Goal: Find specific page/section: Find specific page/section

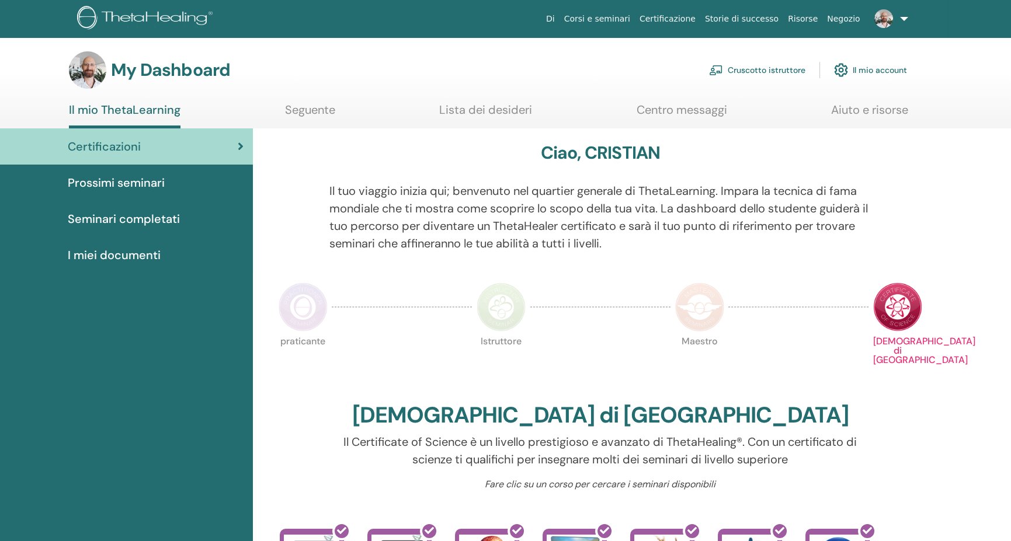
click at [748, 71] on link "Cruscotto istruttore" at bounding box center [757, 70] width 96 height 26
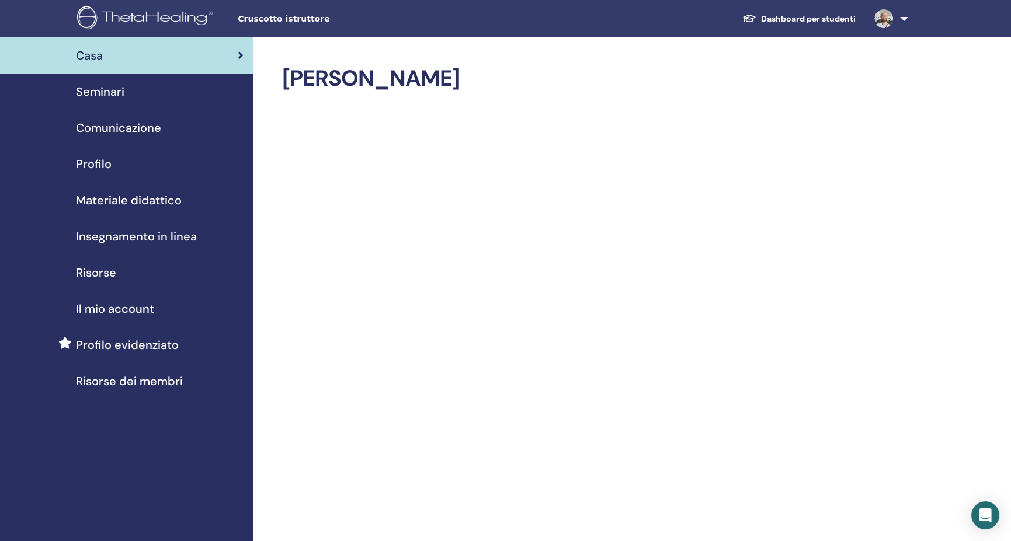
click at [99, 166] on span "Profilo" at bounding box center [94, 164] width 36 height 18
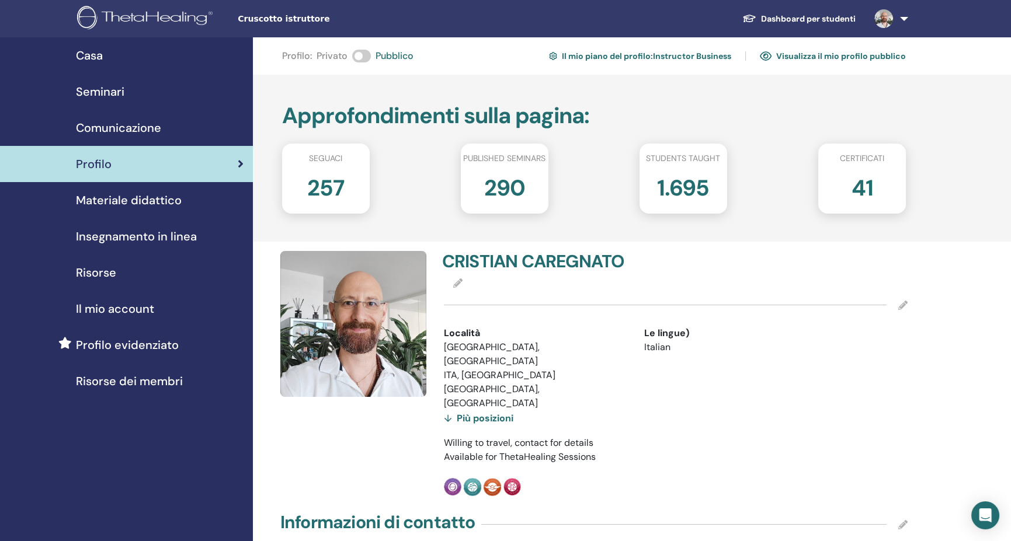
click at [116, 84] on span "Seminari" at bounding box center [100, 92] width 48 height 18
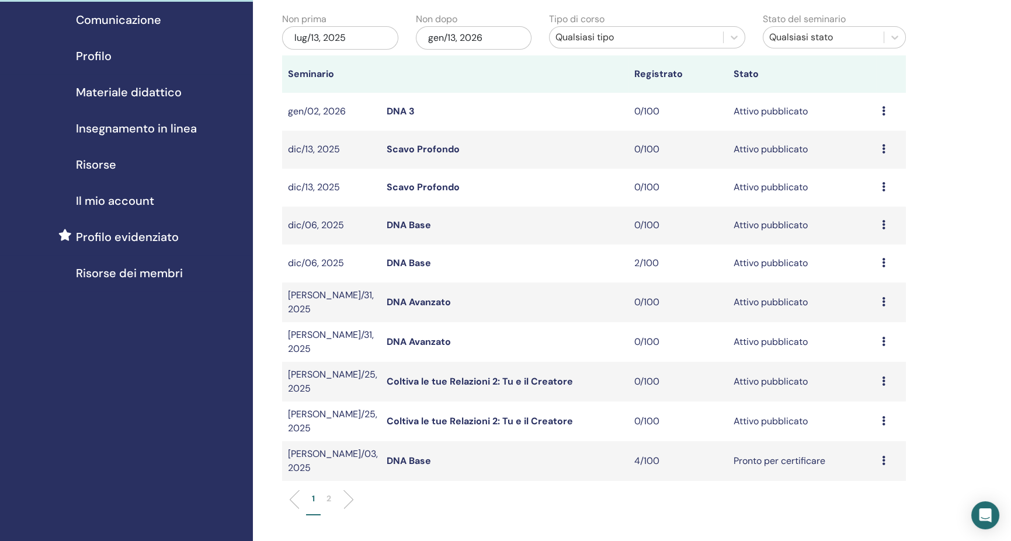
scroll to position [117, 0]
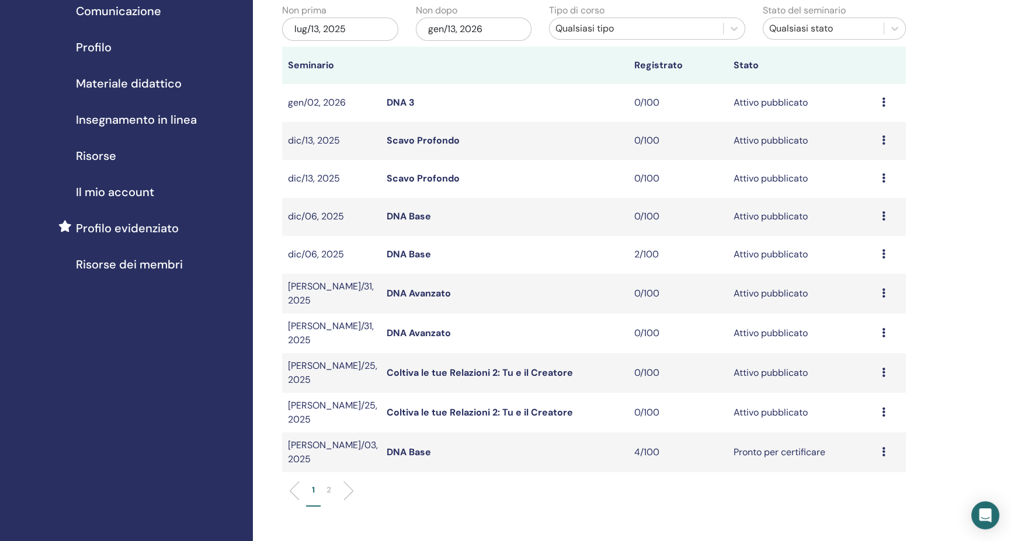
click at [506, 20] on div "gen/13, 2026" at bounding box center [474, 29] width 116 height 23
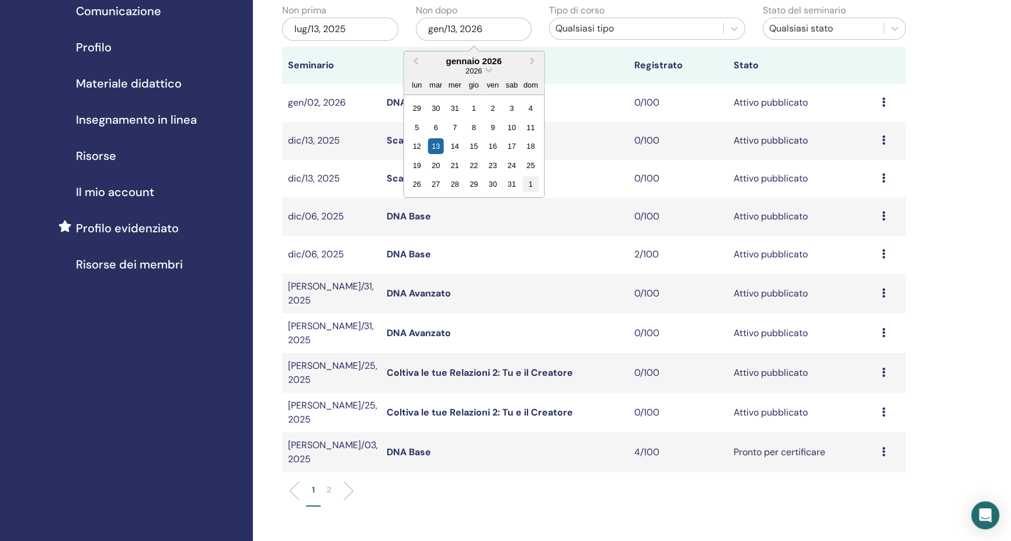
click at [531, 180] on div "1" at bounding box center [531, 184] width 16 height 16
